Goal: Transaction & Acquisition: Purchase product/service

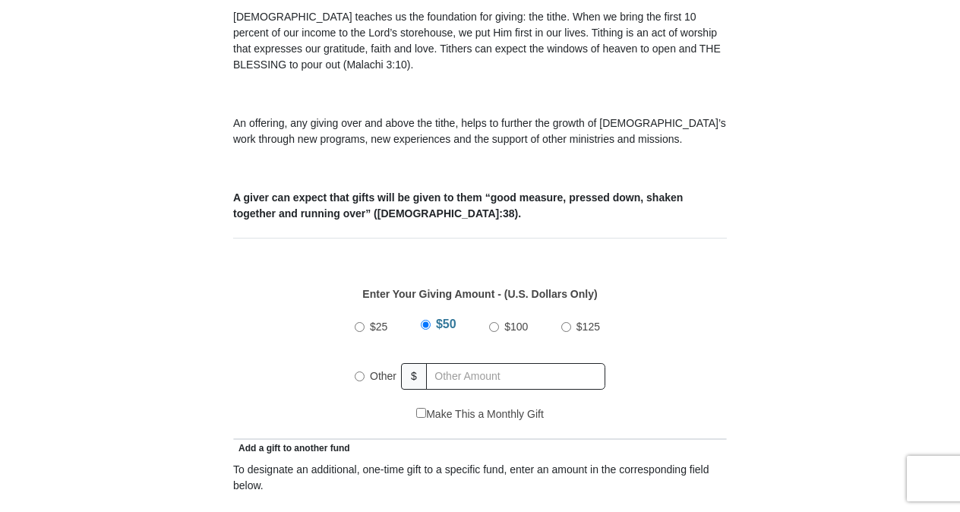
scroll to position [503, 0]
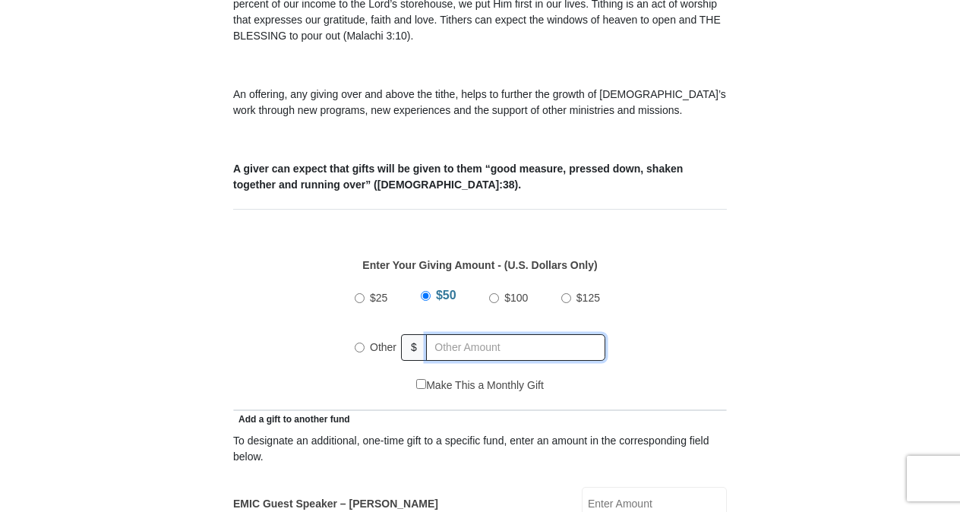
click at [484, 334] on input "text" at bounding box center [515, 347] width 179 height 27
radio input "true"
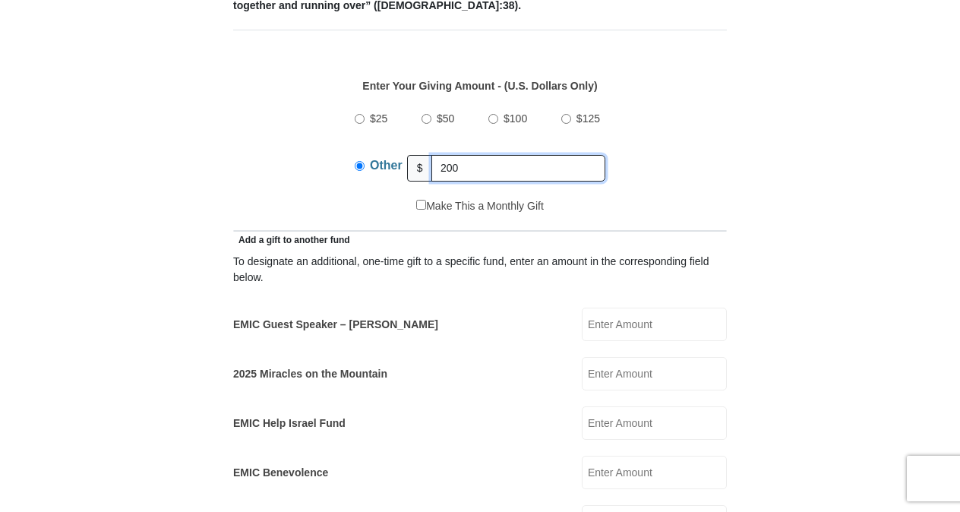
scroll to position [699, 0]
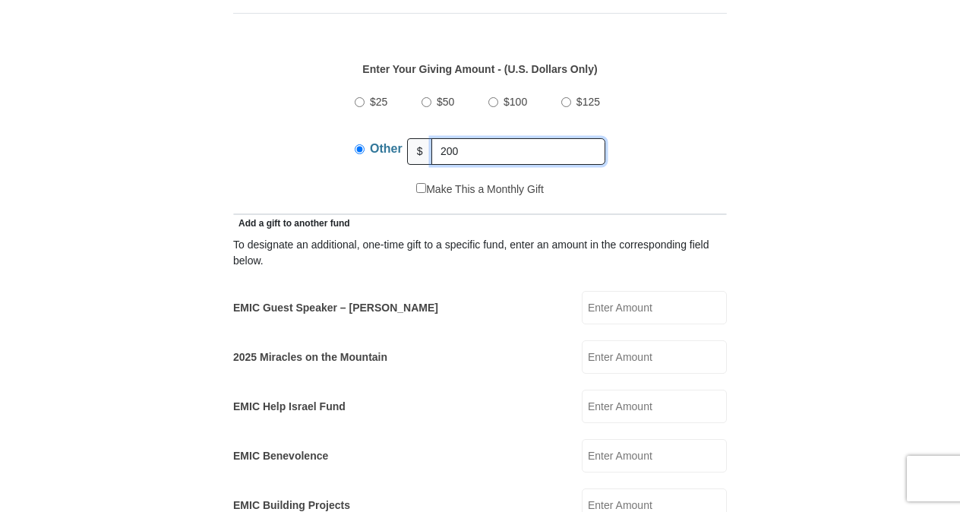
click at [474, 138] on input "200" at bounding box center [518, 151] width 174 height 27
type input "2"
click at [627, 291] on input "EMIC Guest Speaker – Billy Burke" at bounding box center [654, 307] width 145 height 33
type input "200.00"
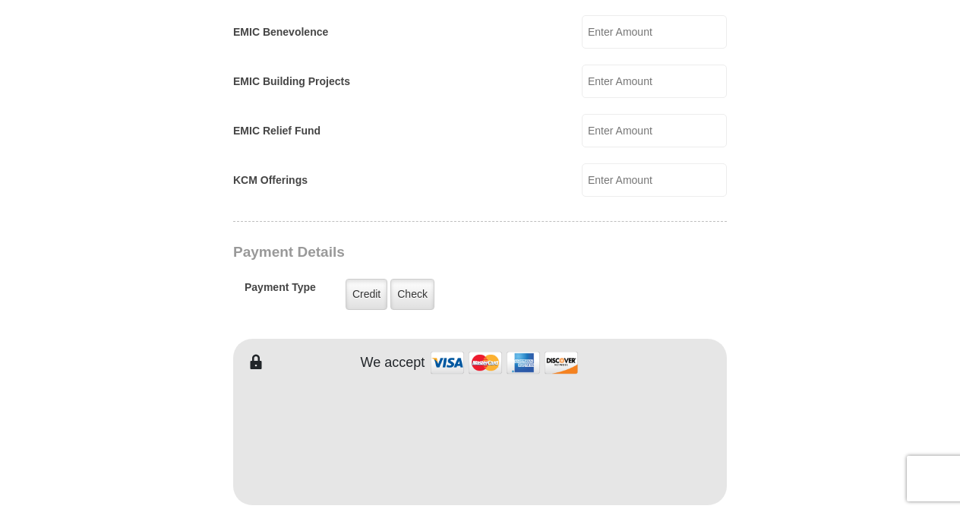
scroll to position [1123, 0]
click at [773, 336] on form "Eagle Mountain International Church Online Giving Because of gifts like yours, …" at bounding box center [480, 110] width 866 height 2346
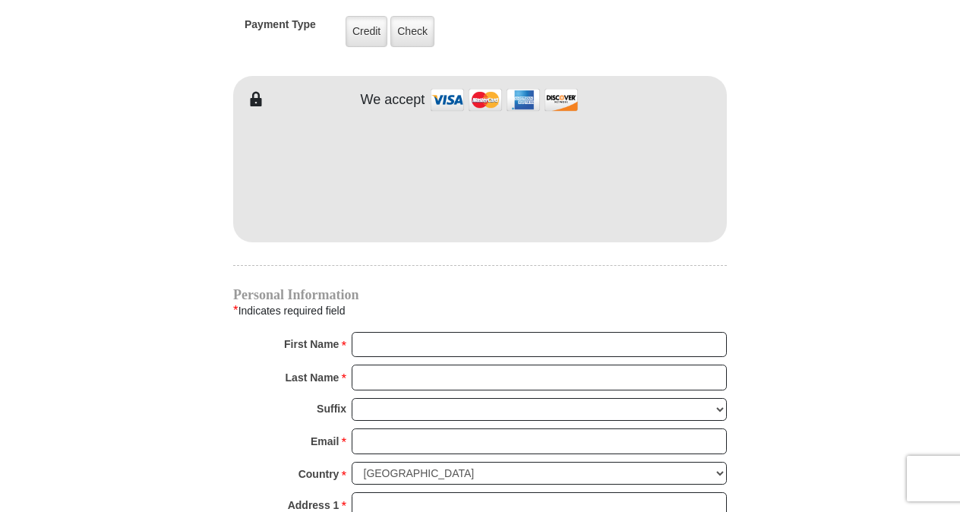
scroll to position [1386, 0]
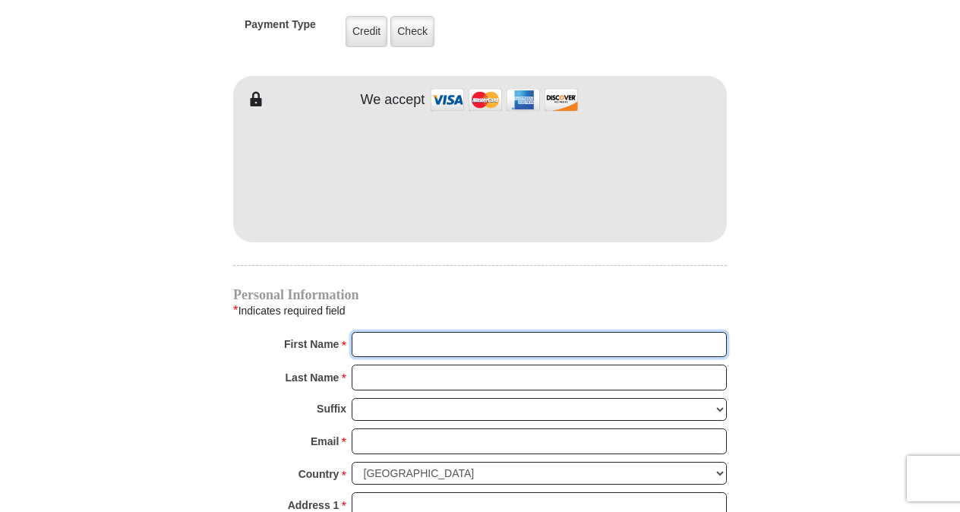
click at [401, 332] on input "First Name *" at bounding box center [539, 345] width 375 height 26
type input "Linda"
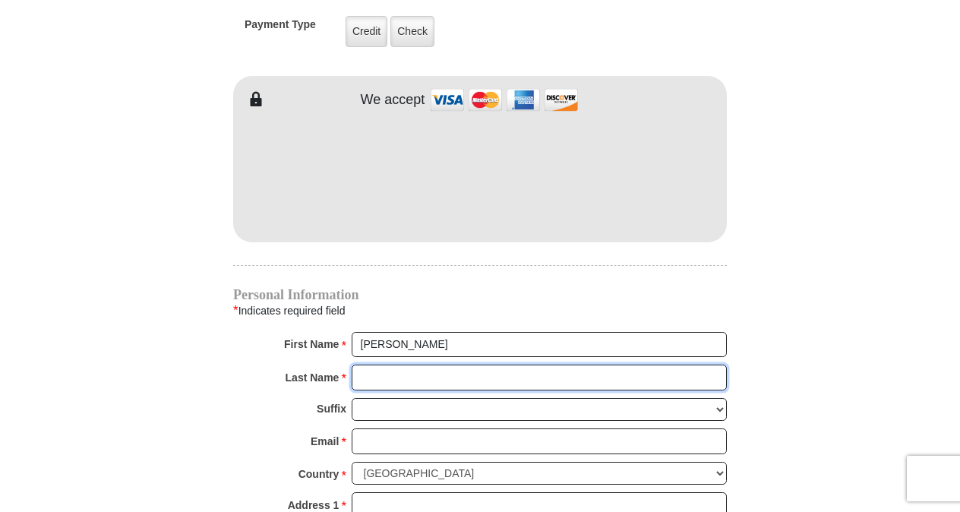
click at [404, 365] on input "Last Name *" at bounding box center [539, 378] width 375 height 26
type input "Swant"
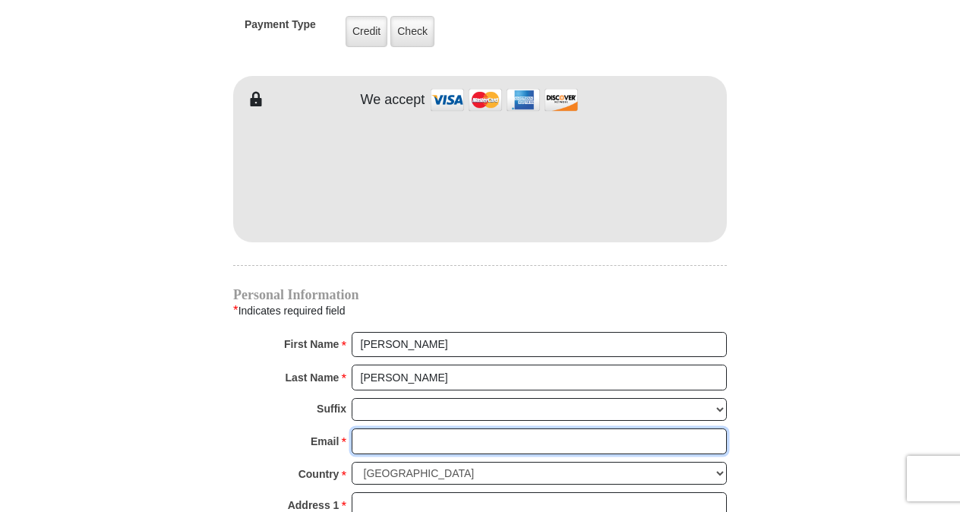
click at [387, 428] on input "Email *" at bounding box center [539, 441] width 375 height 26
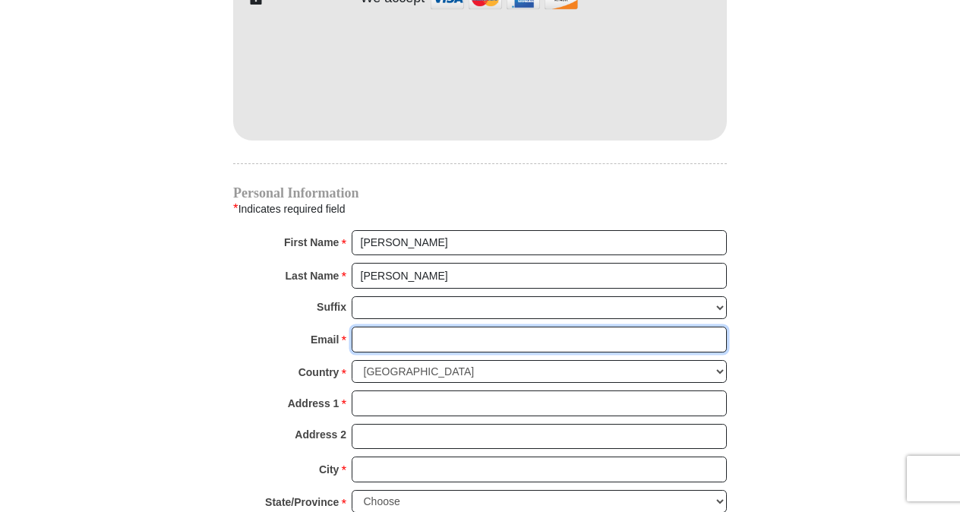
scroll to position [1477, 0]
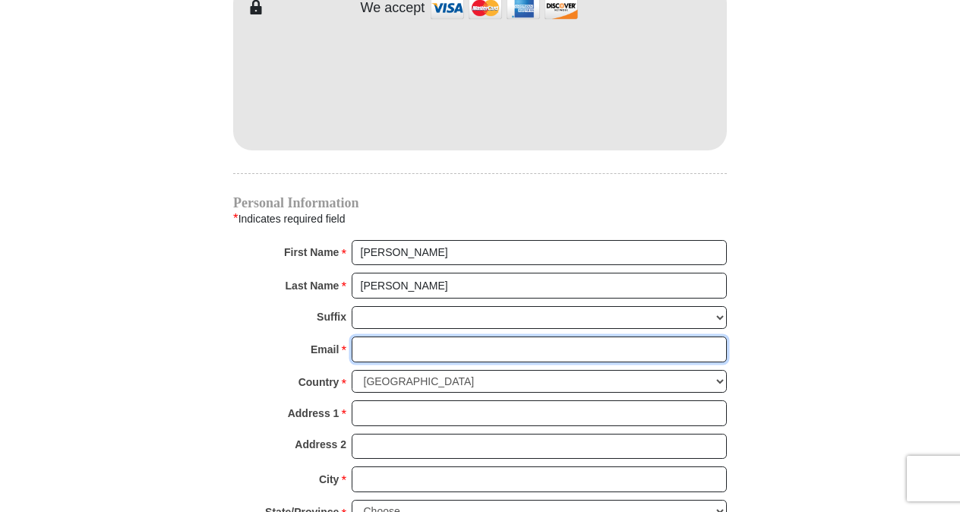
click at [428, 337] on input "Email *" at bounding box center [539, 350] width 375 height 26
type input "swantilly@aol.com"
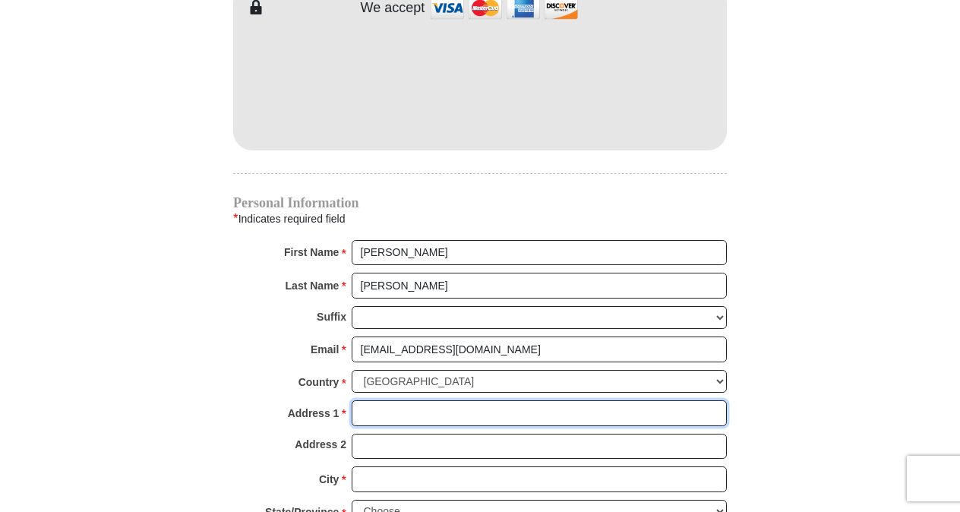
type input "211 6th Ave N"
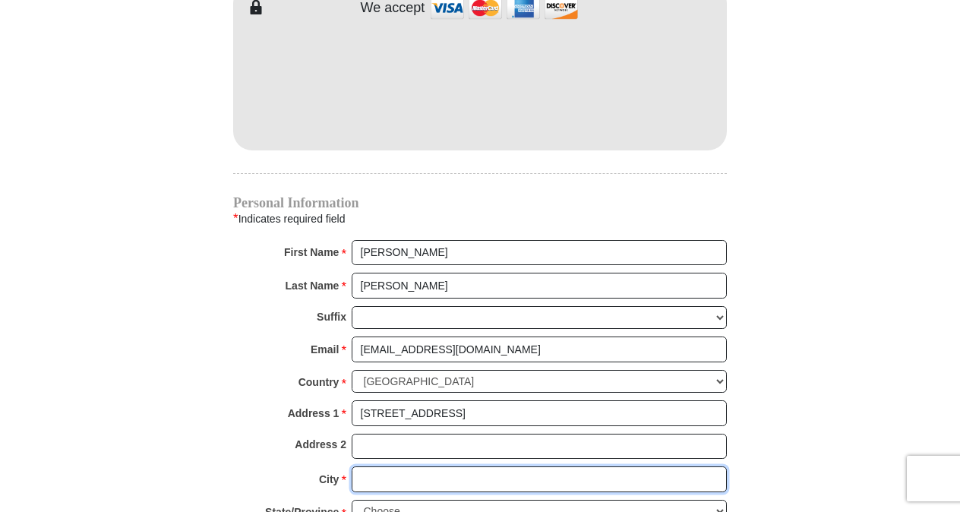
type input "Fargo"
select select "ND"
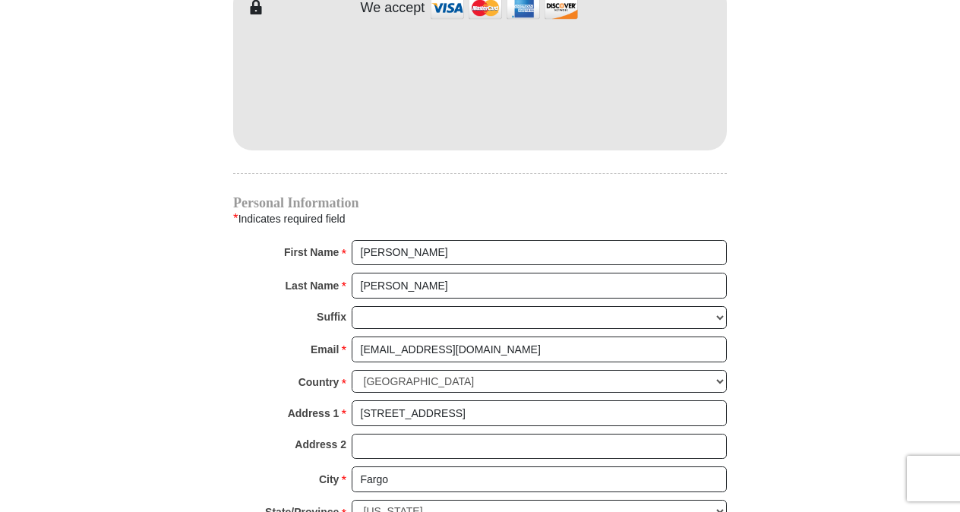
type input "58102"
type input "7013061002"
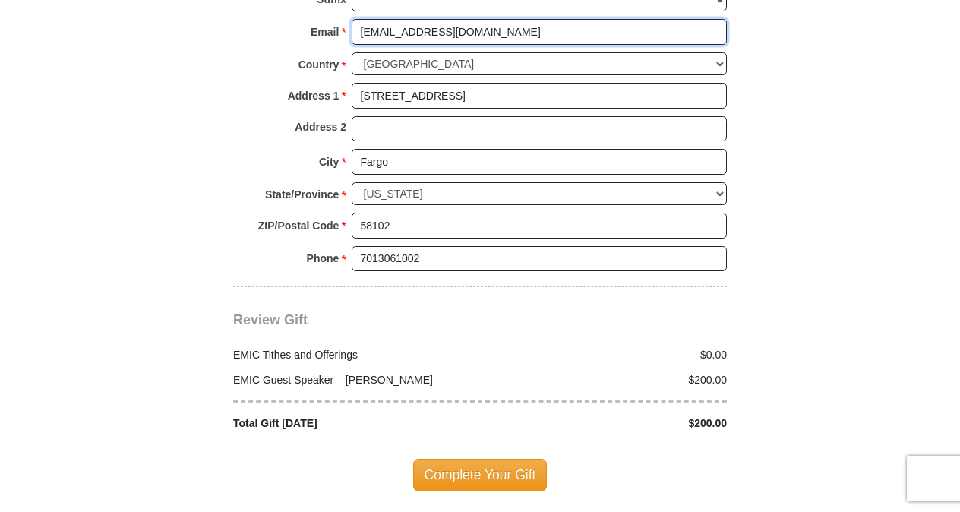
scroll to position [1797, 0]
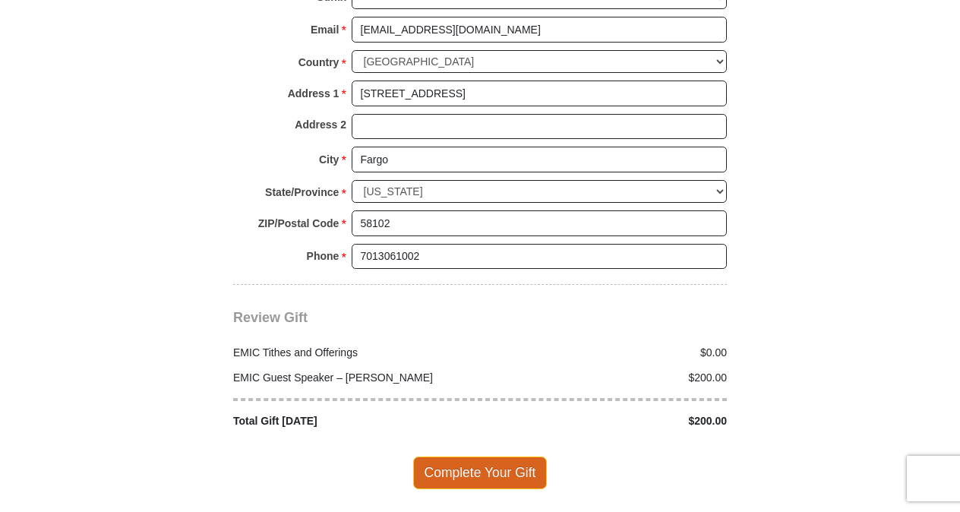
click at [510, 457] on span "Complete Your Gift" at bounding box center [480, 473] width 134 height 32
